Goal: Task Accomplishment & Management: Manage account settings

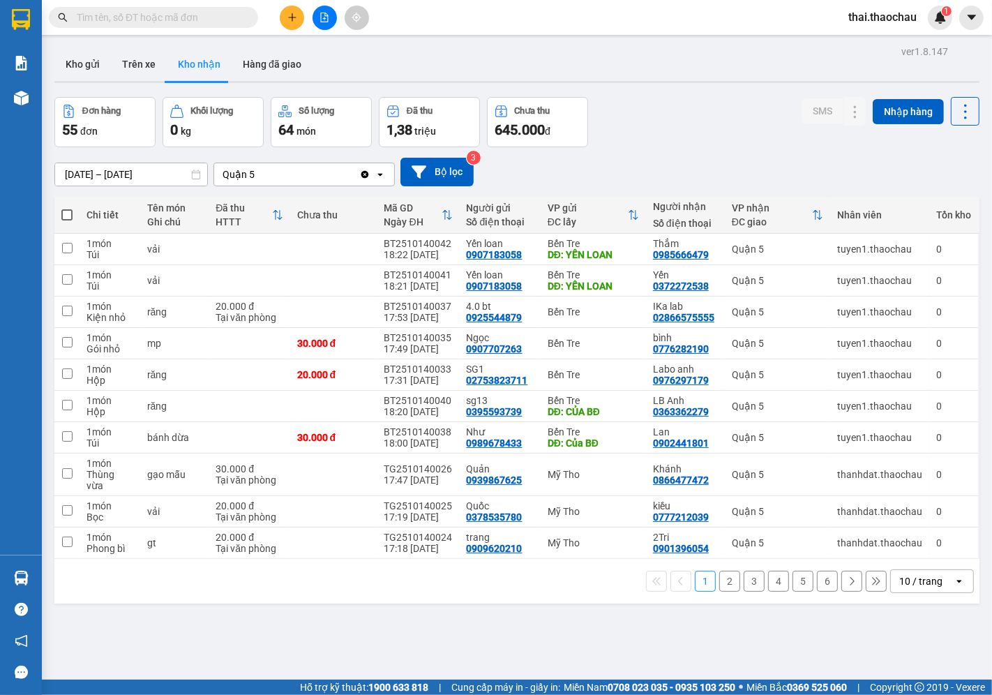
click at [930, 574] on div "10 / trang" at bounding box center [920, 581] width 43 height 14
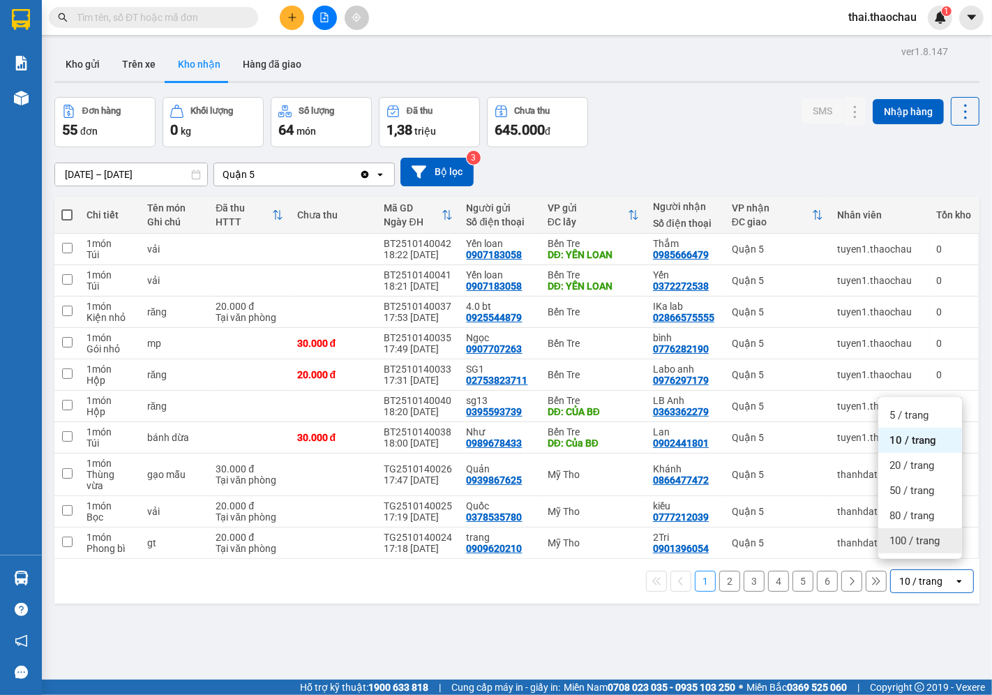
click at [933, 535] on span "100 / trang" at bounding box center [914, 541] width 50 height 14
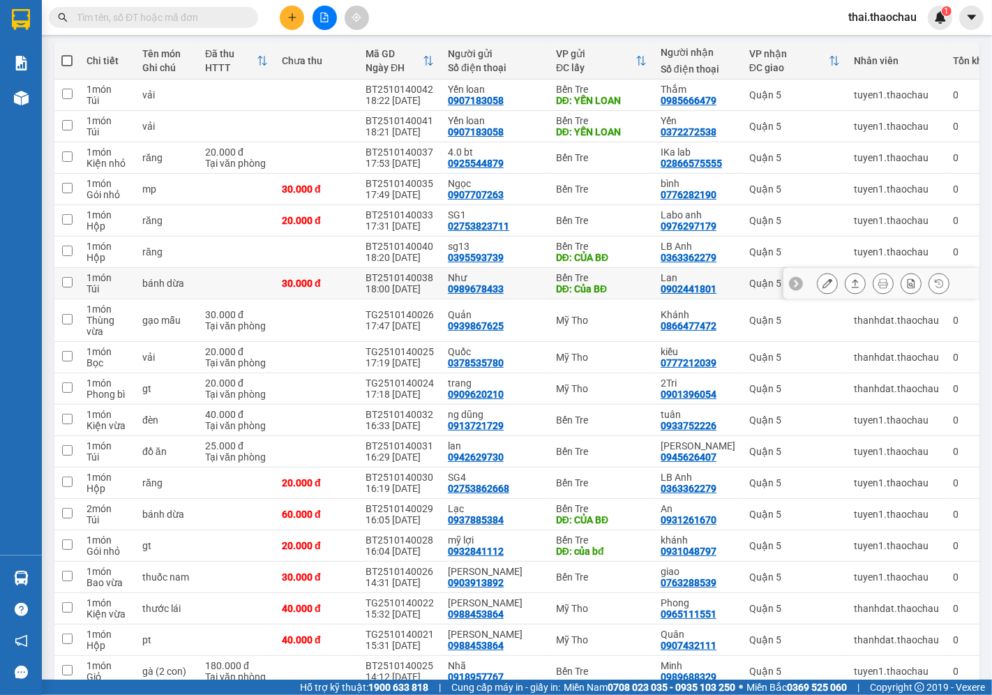
scroll to position [155, 0]
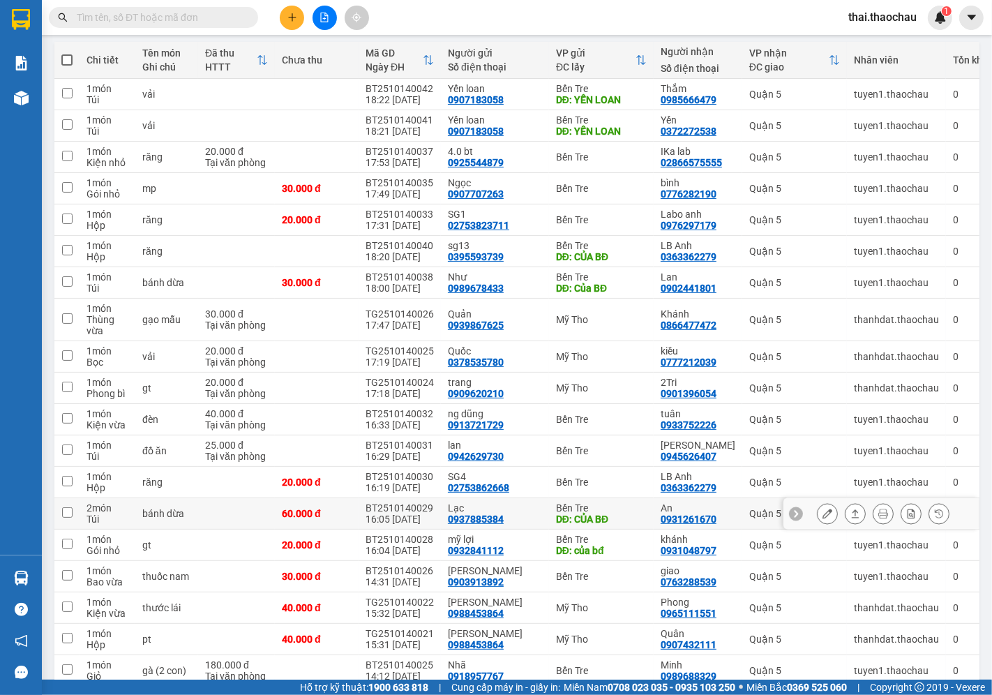
click at [822, 508] on icon at bounding box center [827, 513] width 10 height 10
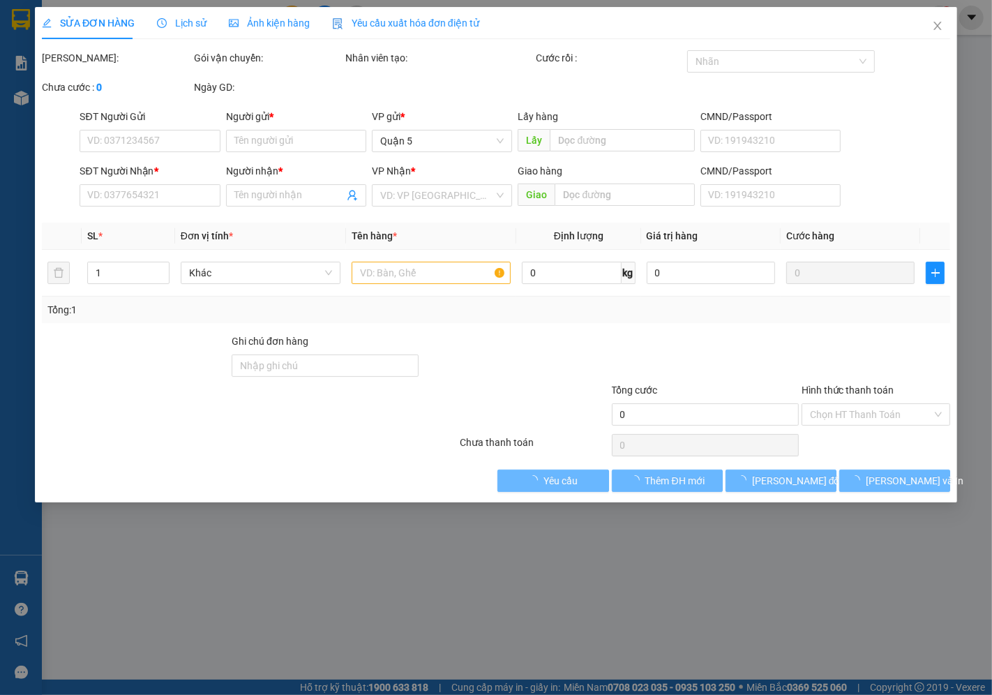
type input "0937885384"
type input "Lạc"
type input "CỦA BĐ"
type input "0931261670"
type input "An"
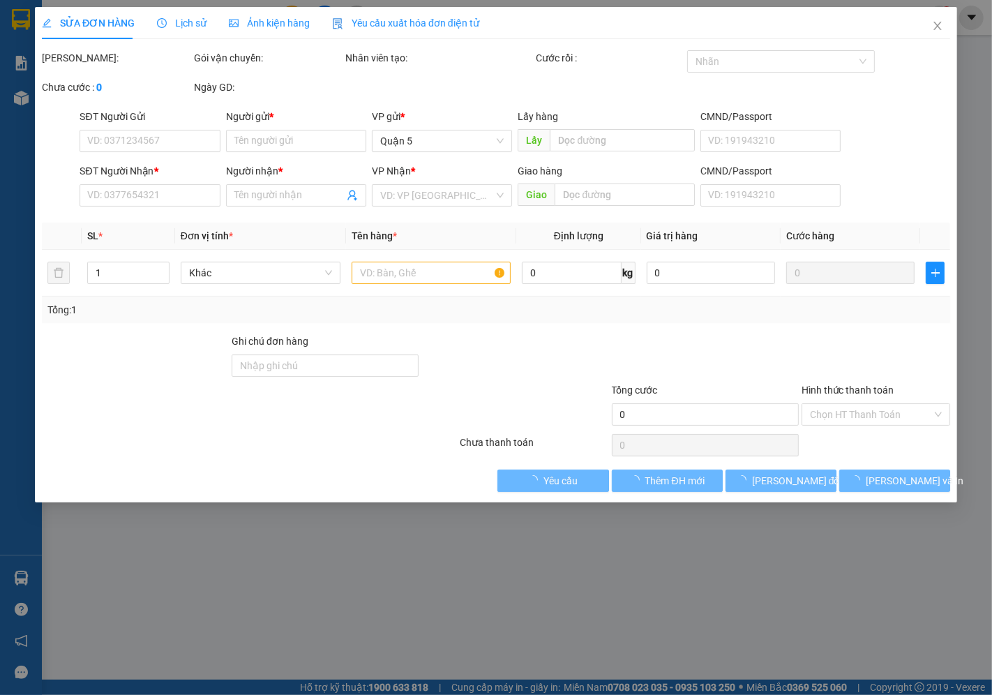
type input "60.000"
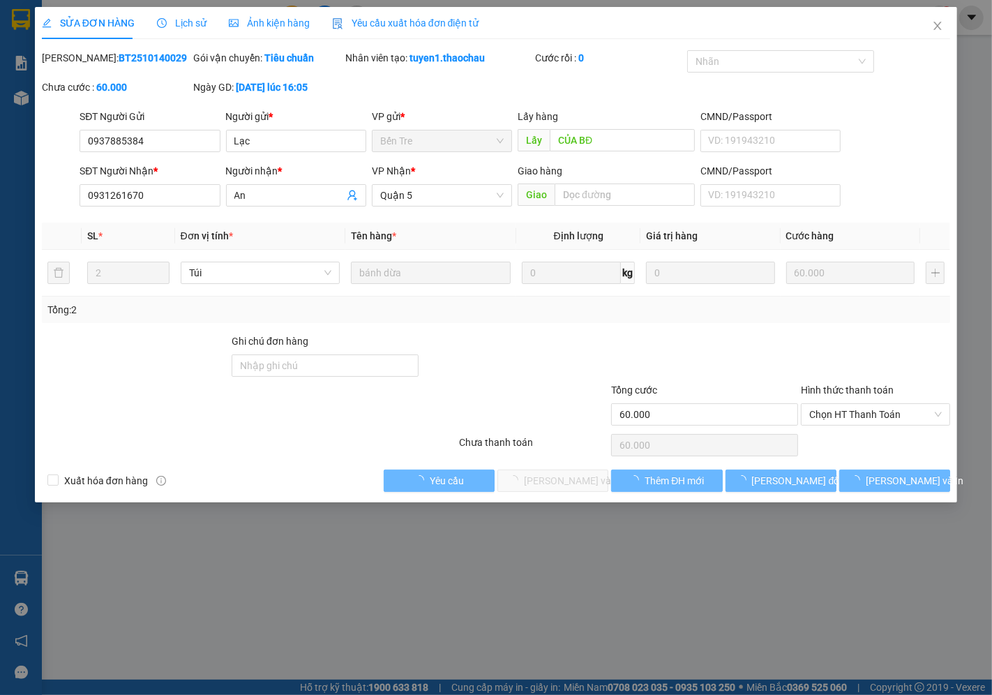
click at [861, 426] on div "Hình thức thanh toán Chọn HT Thanh Toán" at bounding box center [875, 406] width 149 height 49
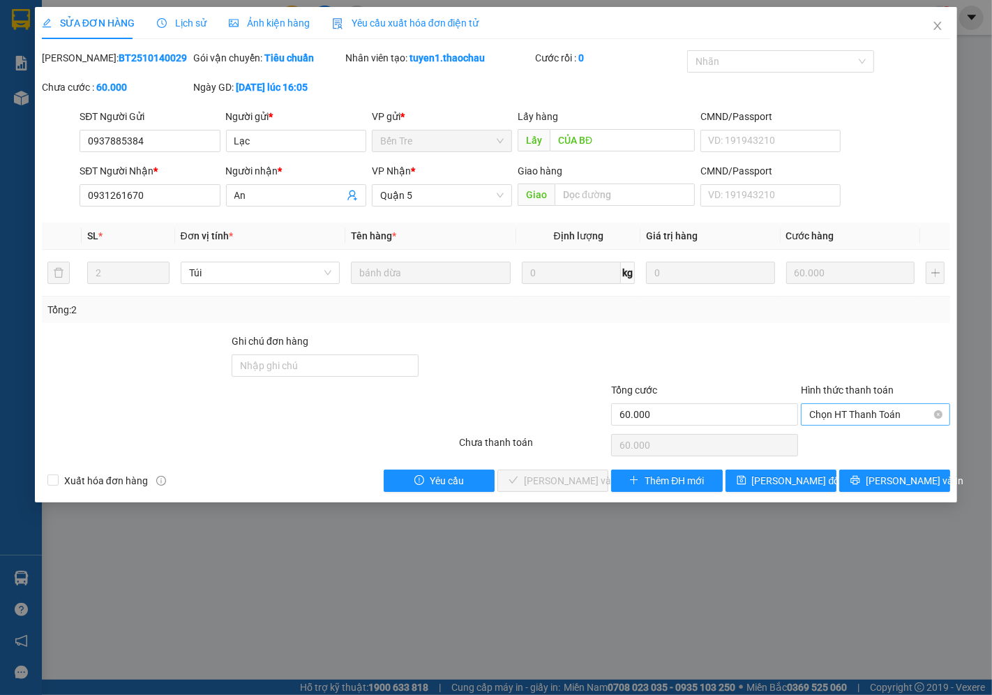
click at [862, 413] on span "Chọn HT Thanh Toán" at bounding box center [875, 414] width 133 height 21
click at [853, 436] on div "Tại văn phòng" at bounding box center [876, 442] width 133 height 15
type input "0"
click at [546, 478] on span "[PERSON_NAME] và [PERSON_NAME] hàng" at bounding box center [618, 480] width 188 height 15
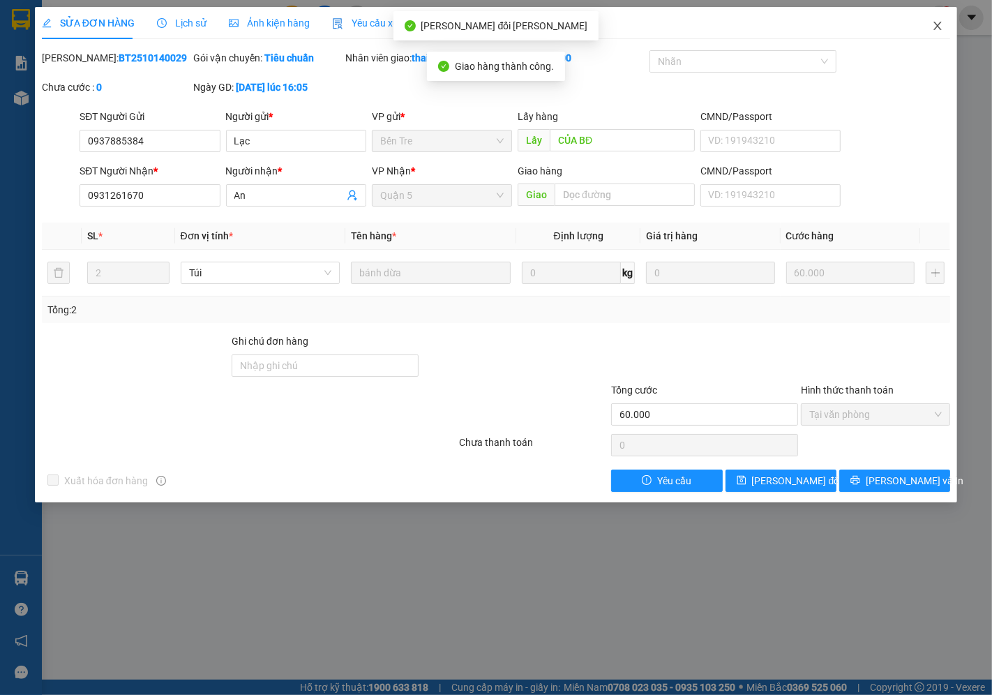
click at [944, 24] on span "Close" at bounding box center [937, 26] width 39 height 39
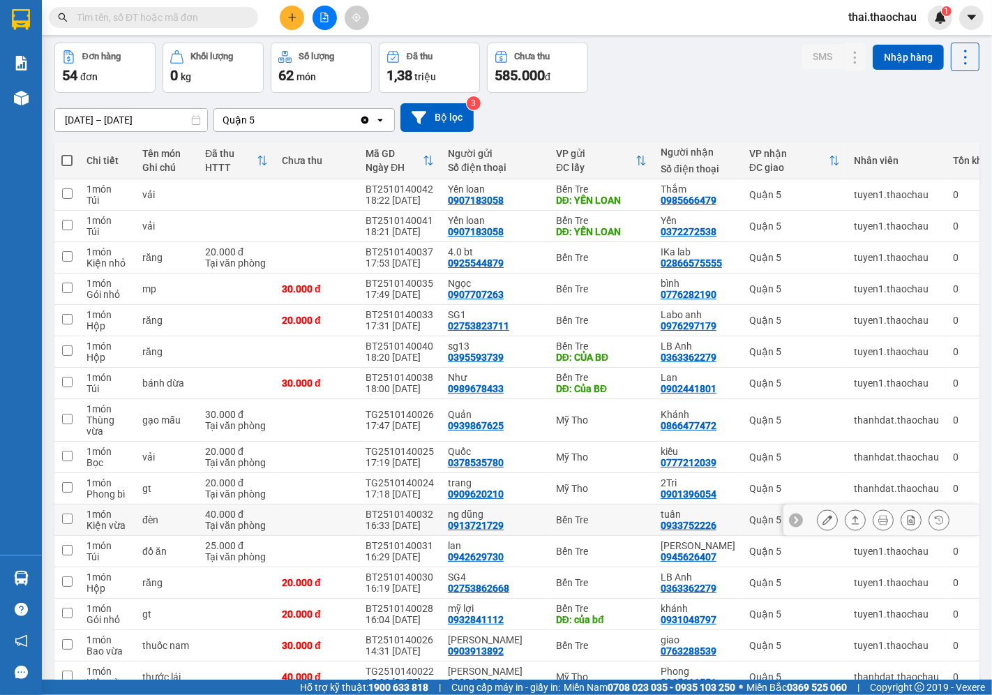
scroll to position [77, 0]
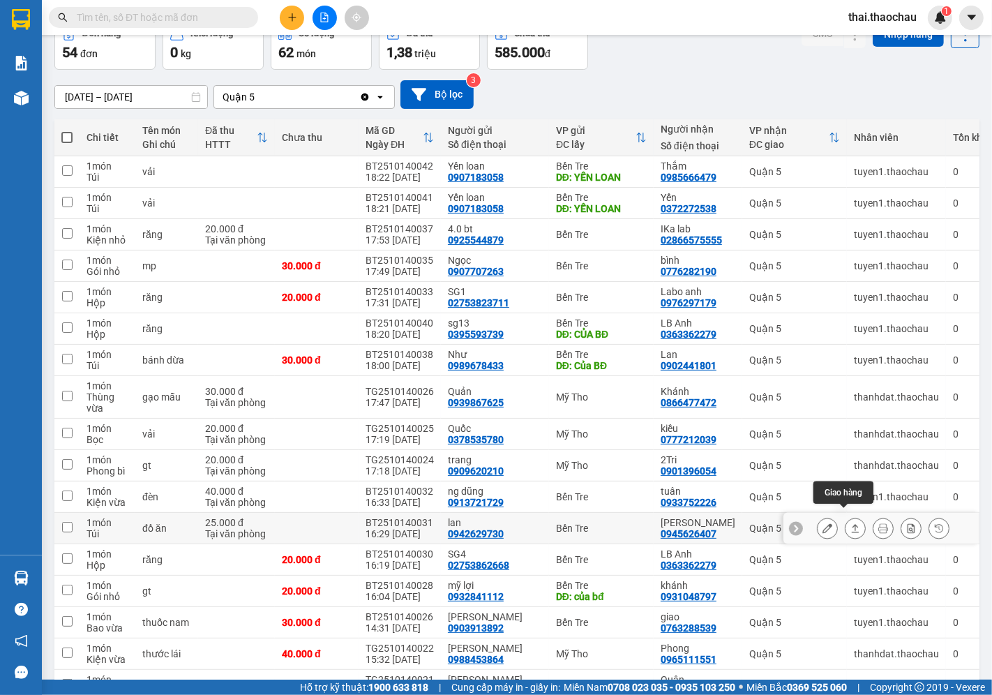
click at [850, 523] on icon at bounding box center [855, 528] width 10 height 10
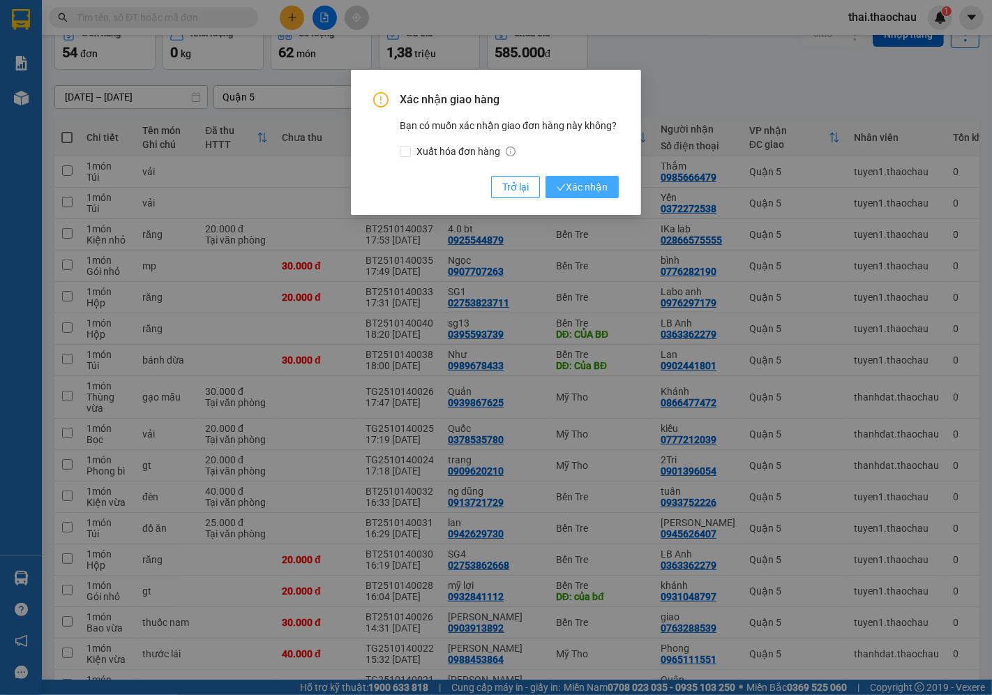
click at [596, 183] on span "Xác nhận" at bounding box center [582, 186] width 51 height 15
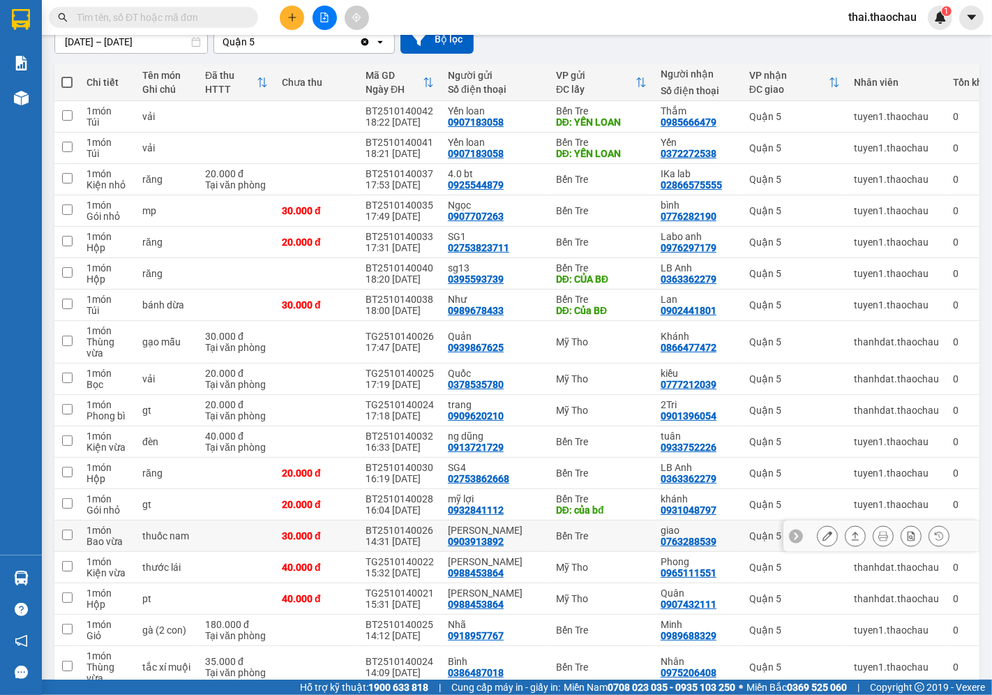
scroll to position [155, 0]
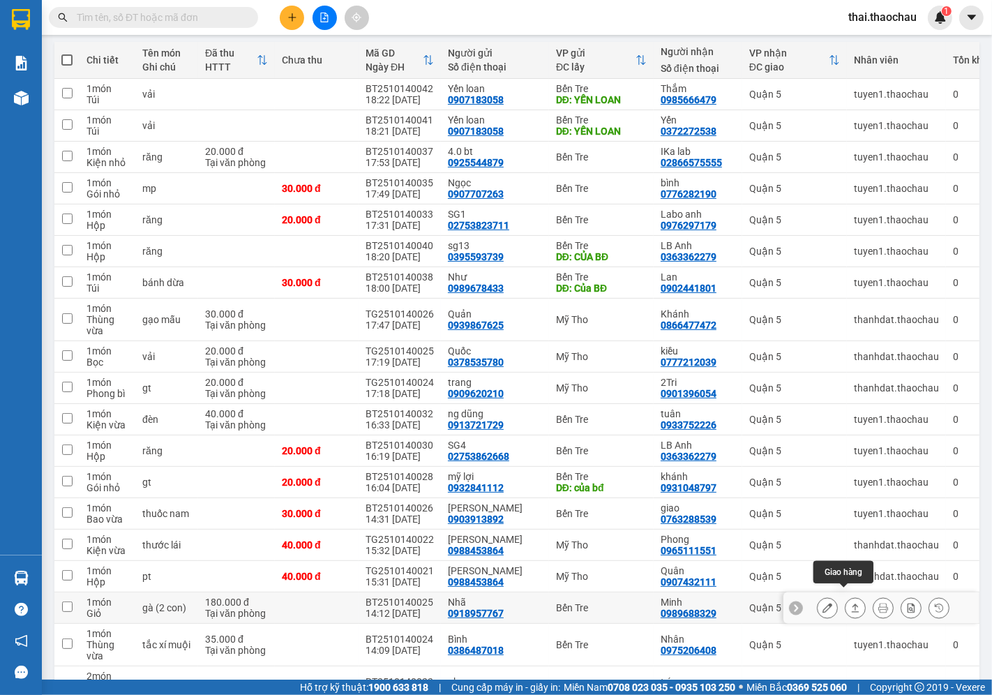
click at [850, 603] on icon at bounding box center [855, 608] width 10 height 10
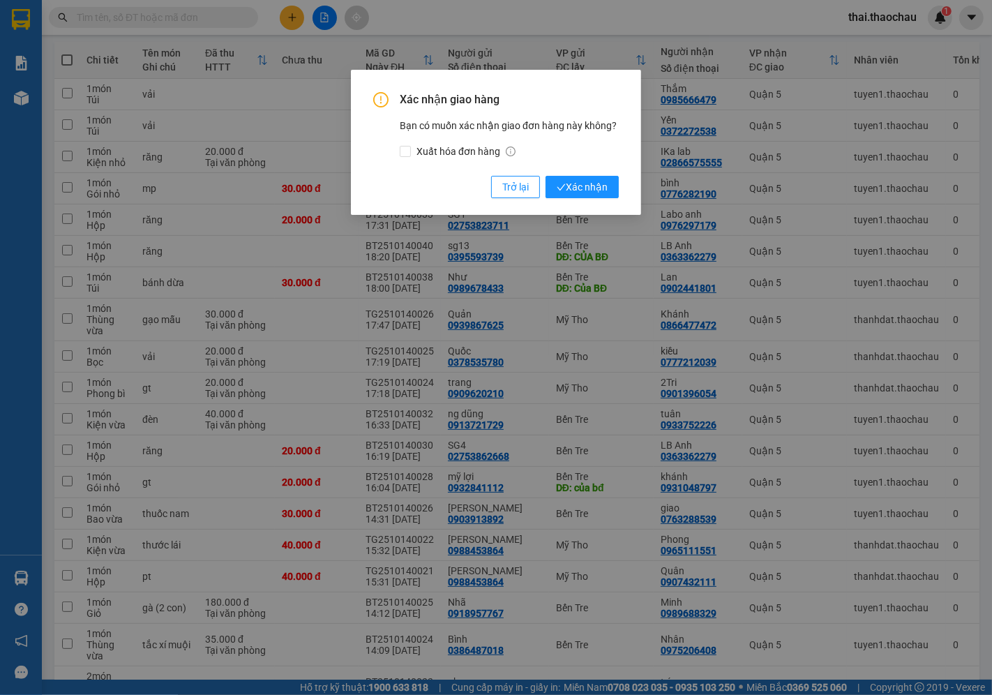
click at [578, 211] on div "Xác nhận giao hàng Bạn có muốn xác nhận giao đơn hàng này không? Xuất hóa đơn h…" at bounding box center [496, 142] width 290 height 145
click at [582, 186] on span "Xác nhận" at bounding box center [582, 186] width 51 height 15
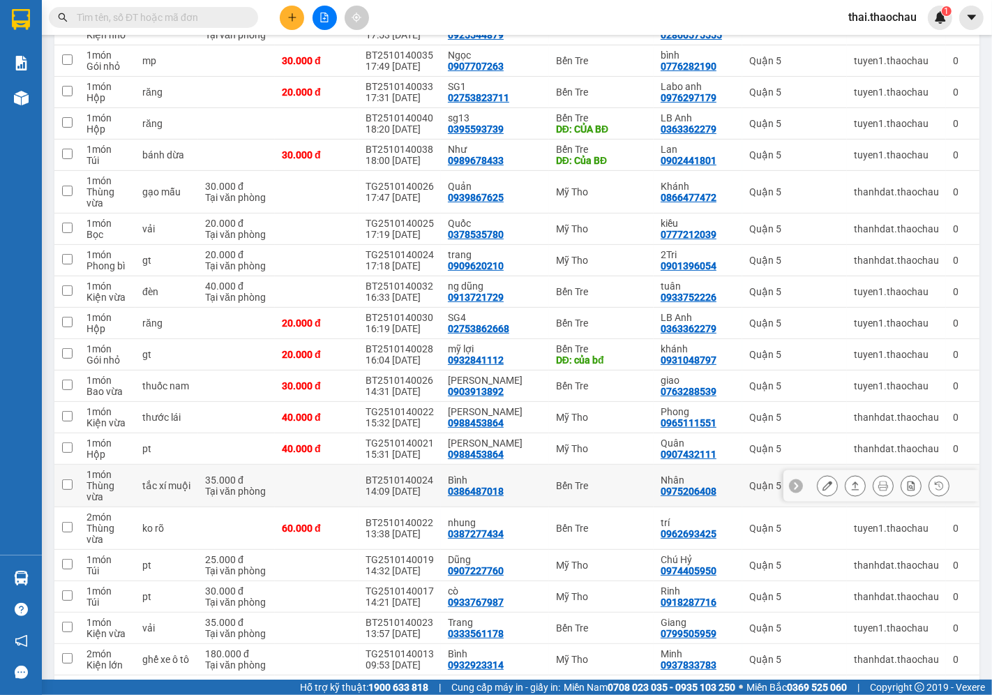
scroll to position [310, 0]
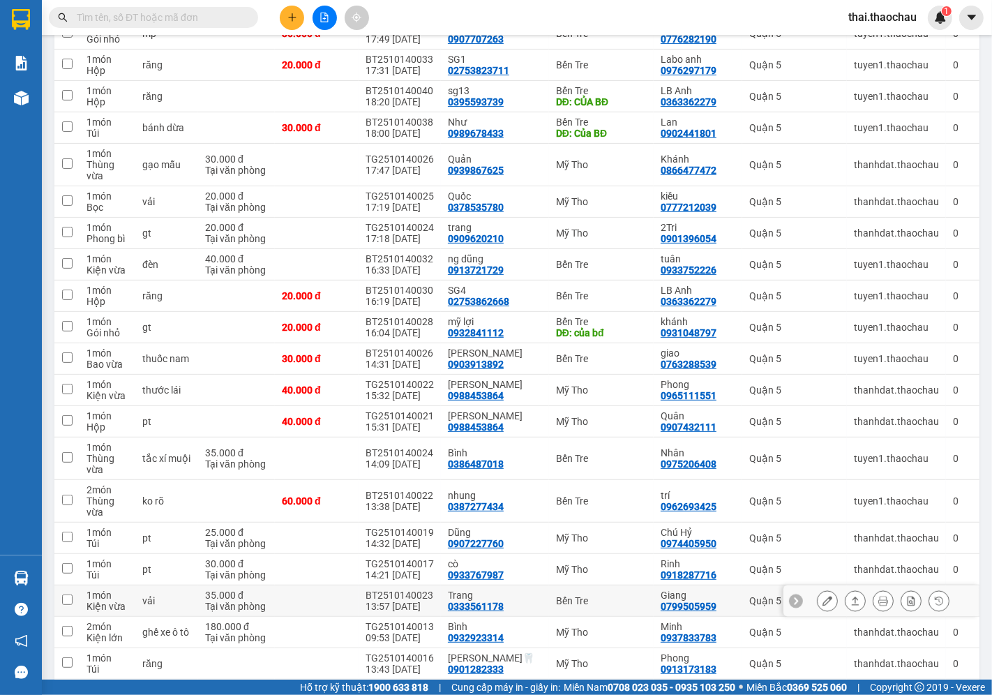
click at [850, 596] on icon at bounding box center [855, 601] width 10 height 10
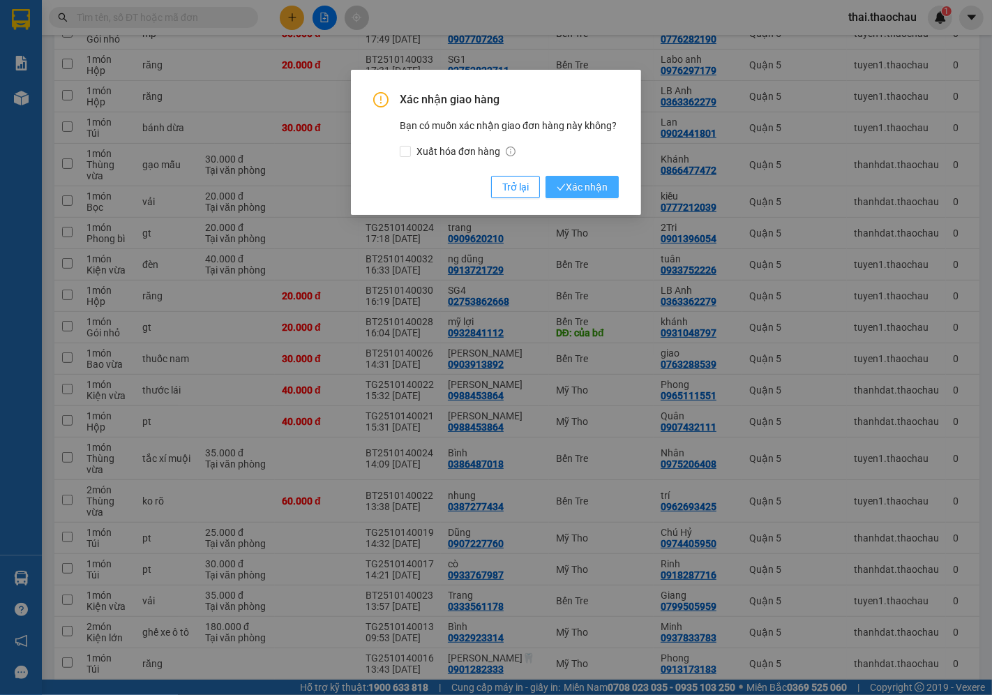
click at [583, 183] on span "Xác nhận" at bounding box center [582, 186] width 51 height 15
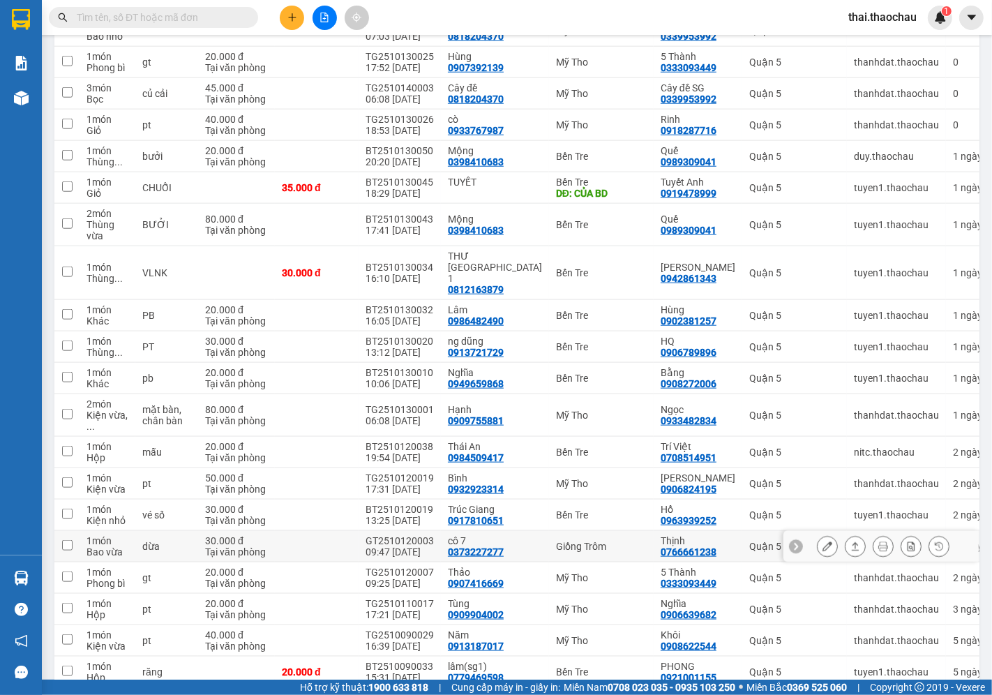
scroll to position [1216, 0]
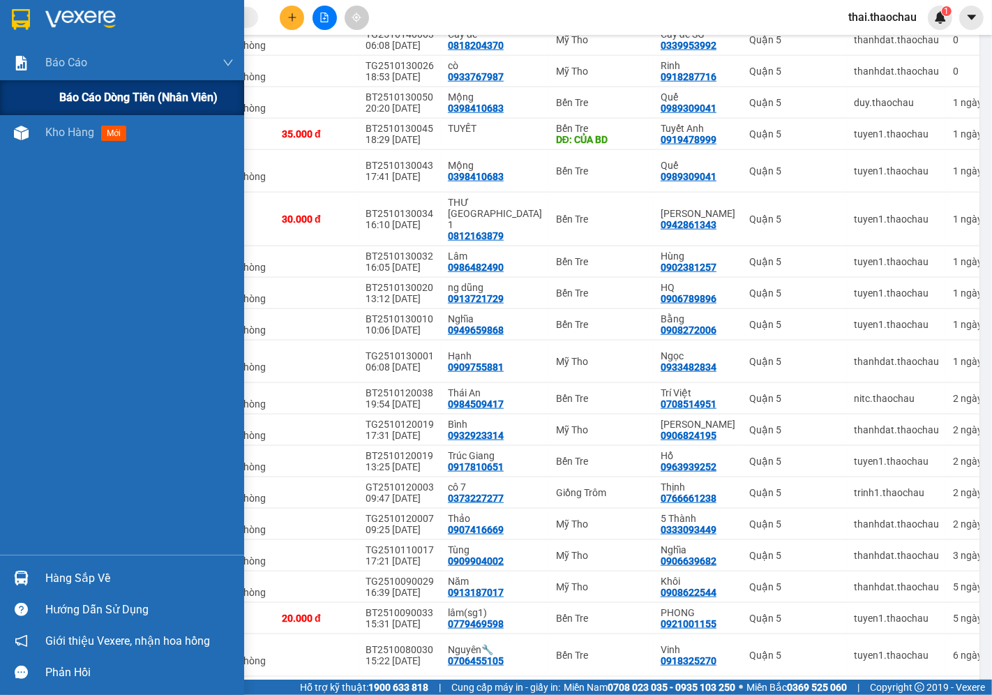
click at [87, 86] on div "Báo cáo dòng tiền (nhân viên)" at bounding box center [146, 97] width 174 height 35
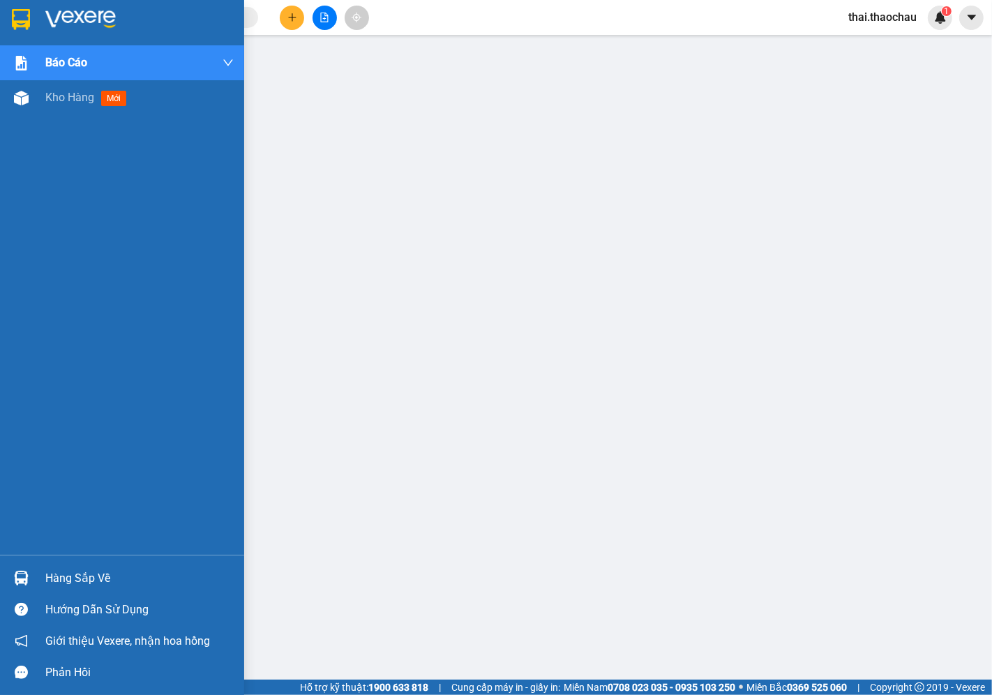
click at [63, 584] on div "Hàng sắp về" at bounding box center [139, 578] width 188 height 21
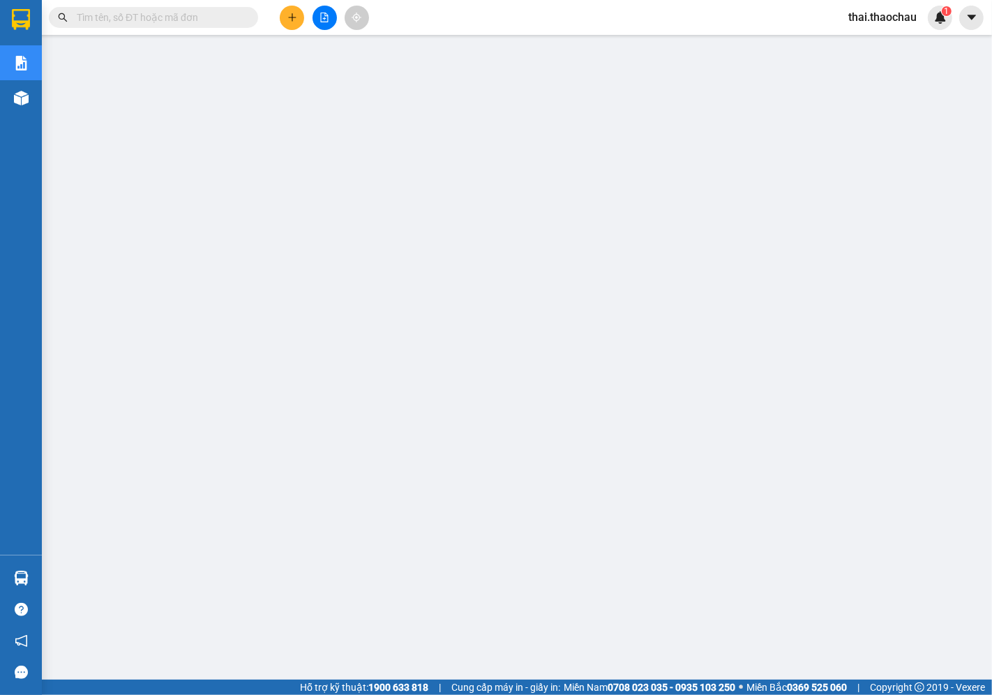
click at [866, 11] on span "thai.thaochau" at bounding box center [882, 16] width 91 height 17
click at [875, 45] on span "Đăng xuất" at bounding box center [889, 43] width 61 height 15
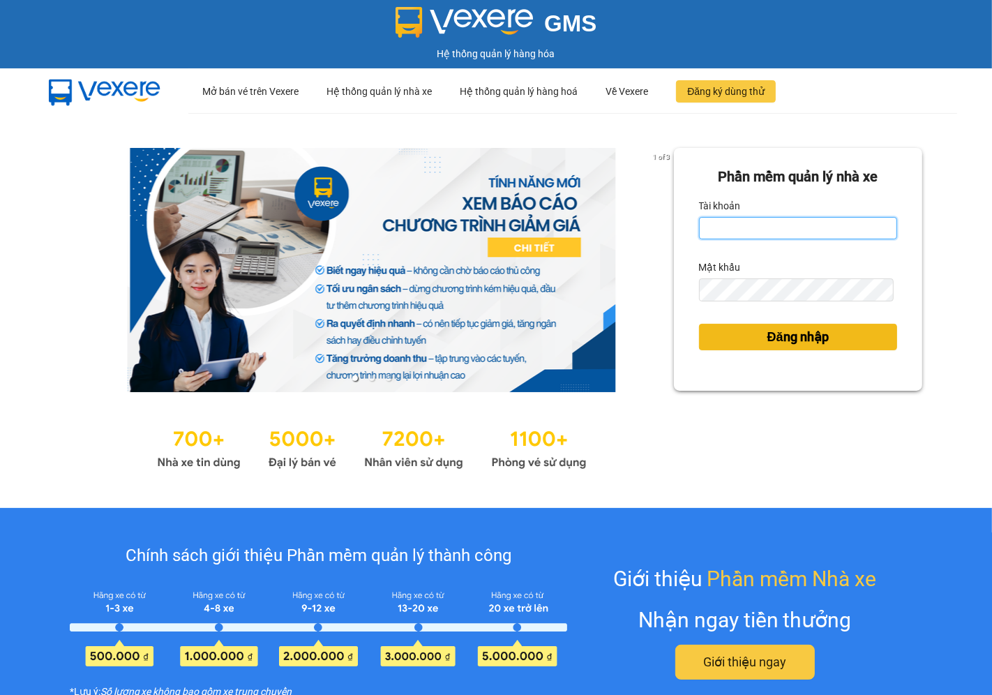
type input "saigon.thaochau"
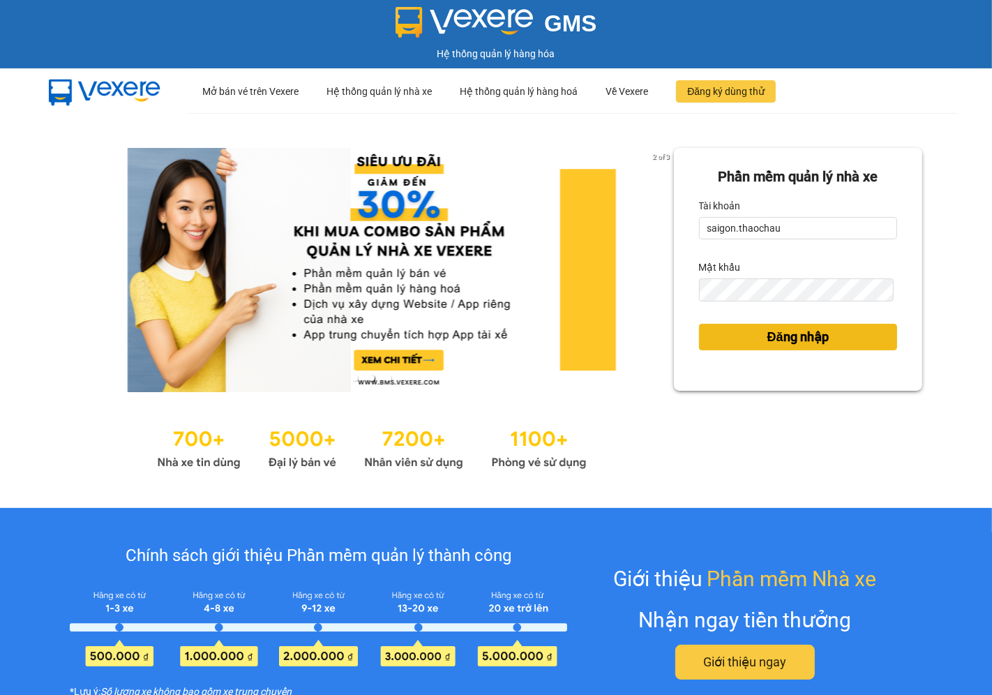
click at [783, 338] on span "Đăng nhập" at bounding box center [797, 337] width 61 height 20
